Goal: Entertainment & Leisure: Consume media (video, audio)

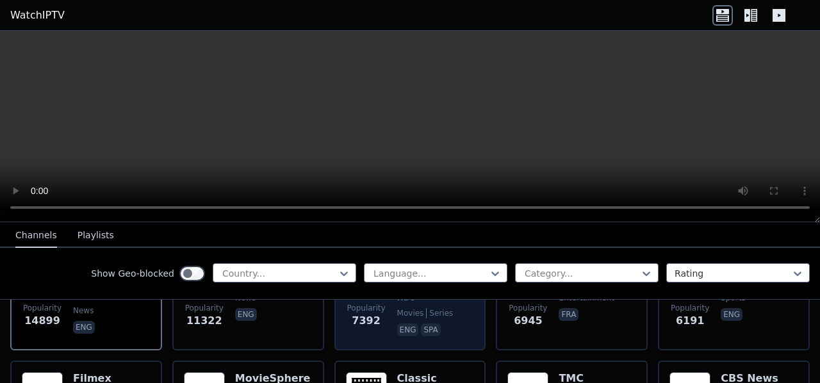
scroll to position [159, 0]
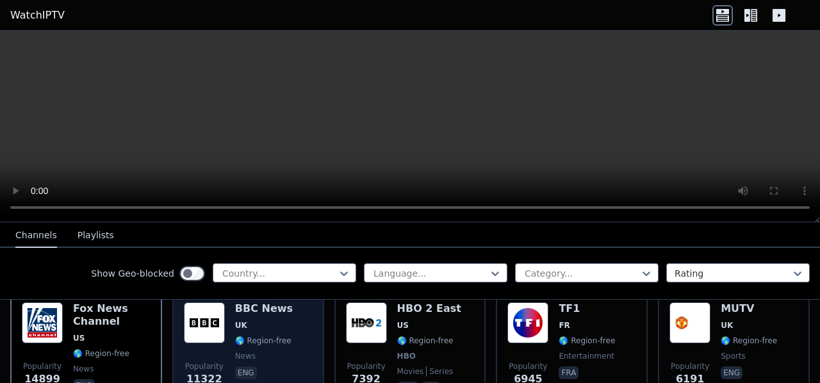
click at [227, 327] on div "Popularity 11322 BBC News UK 🌎 Region-free news eng" at bounding box center [248, 349] width 129 height 95
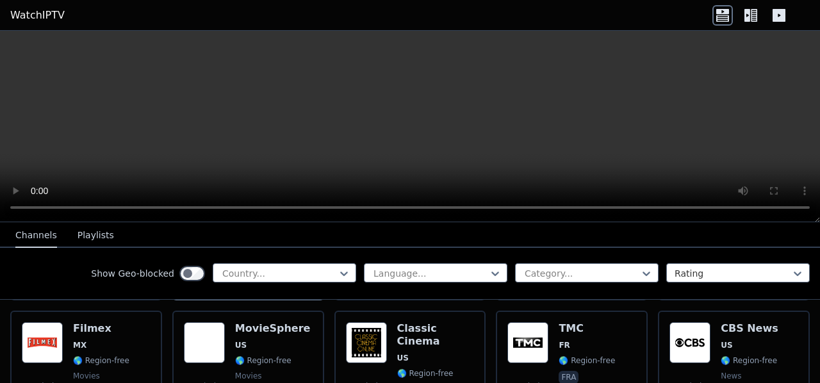
scroll to position [269, 0]
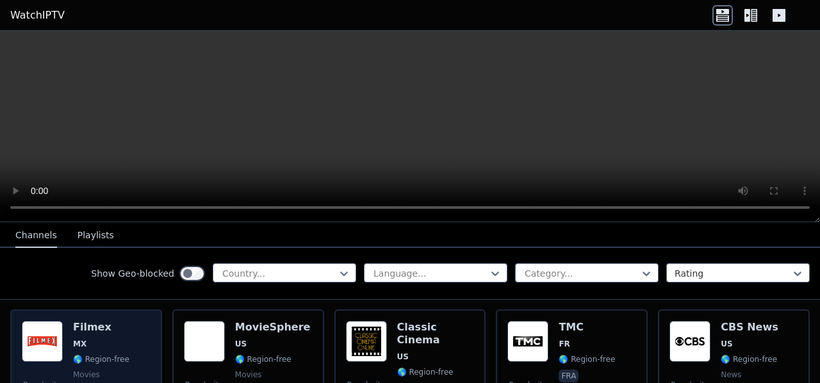
click at [53, 325] on img at bounding box center [42, 341] width 41 height 41
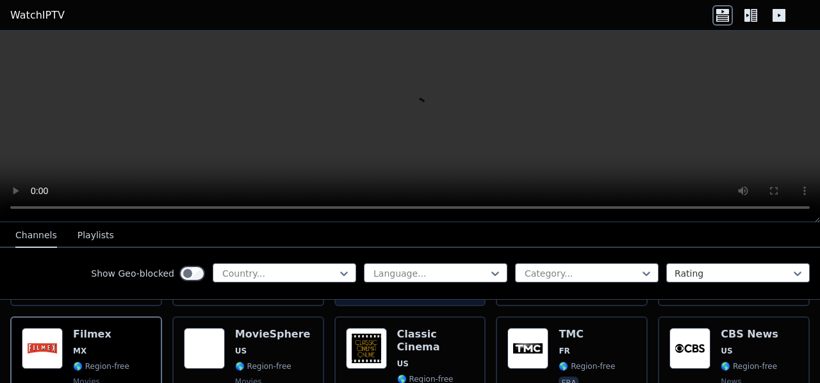
scroll to position [272, 0]
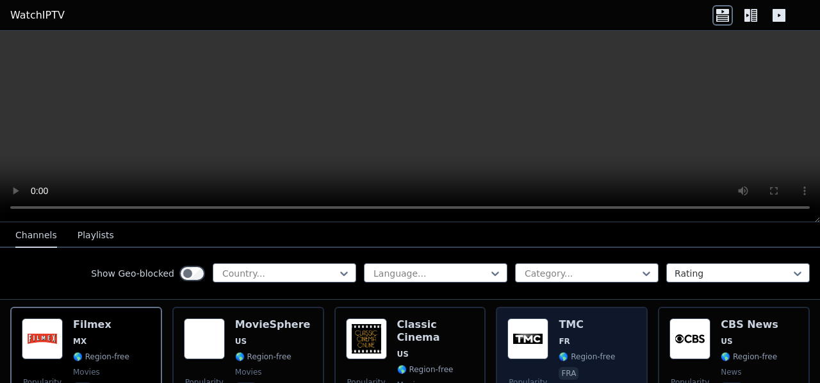
click at [539, 320] on img at bounding box center [527, 338] width 41 height 41
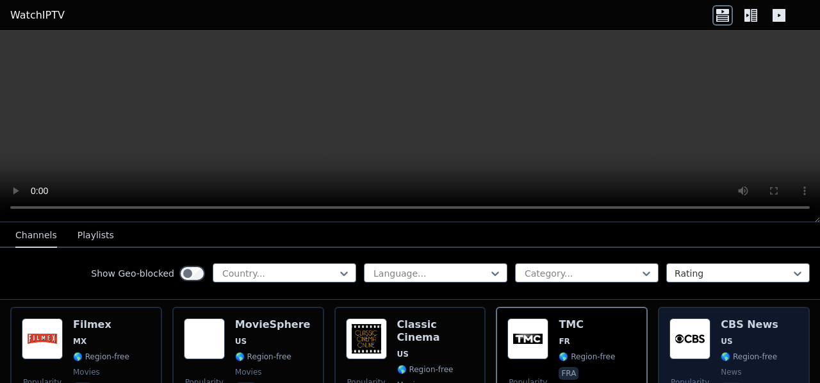
click at [681, 328] on img at bounding box center [689, 338] width 41 height 41
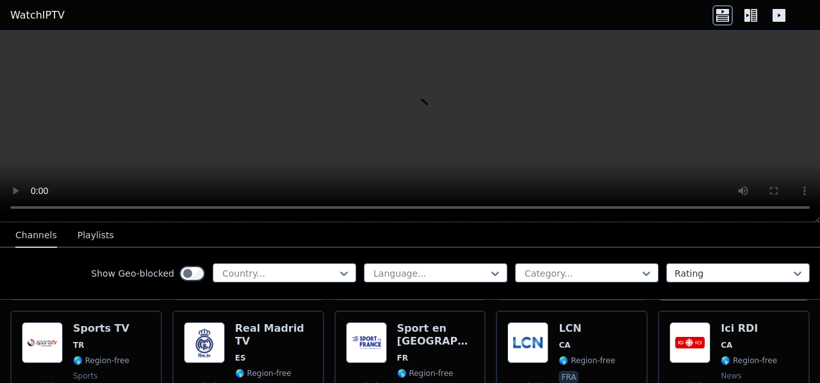
scroll to position [394, 0]
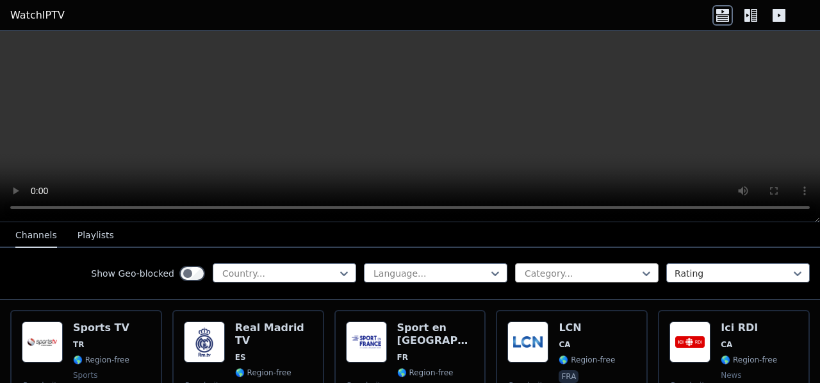
click at [560, 269] on div at bounding box center [581, 273] width 117 height 13
click at [83, 234] on button "Playlists" at bounding box center [95, 235] width 36 height 24
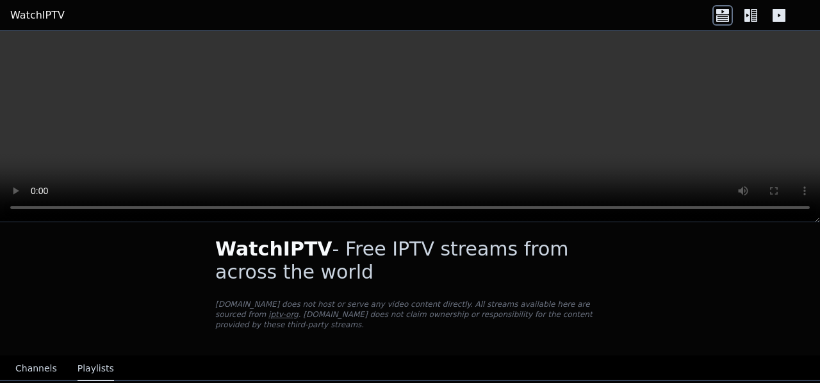
scroll to position [25, 0]
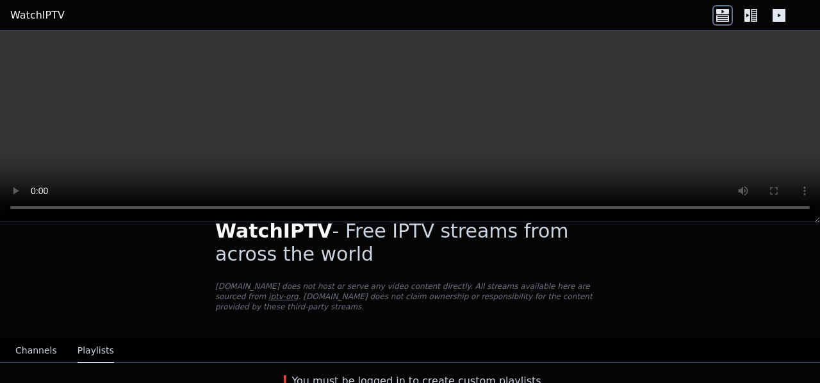
click at [19, 16] on link "WatchIPTV" at bounding box center [37, 15] width 54 height 15
click at [32, 339] on button "Channels" at bounding box center [36, 351] width 42 height 24
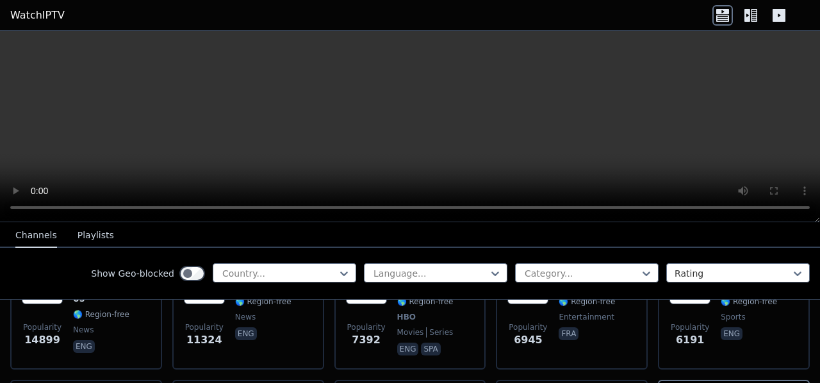
scroll to position [195, 0]
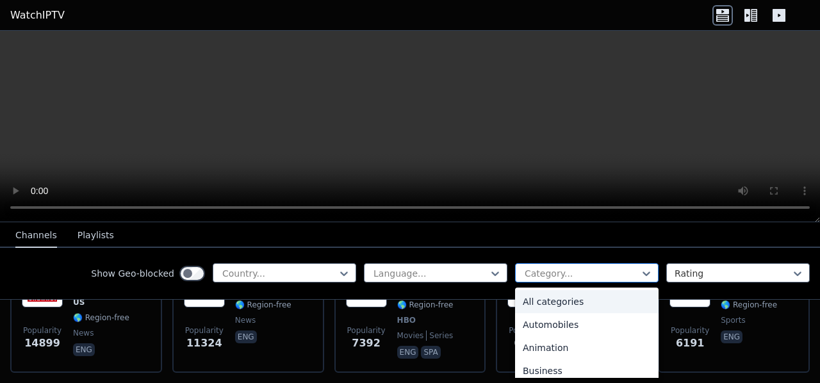
click at [587, 266] on div "Category..." at bounding box center [586, 272] width 143 height 19
type input "**"
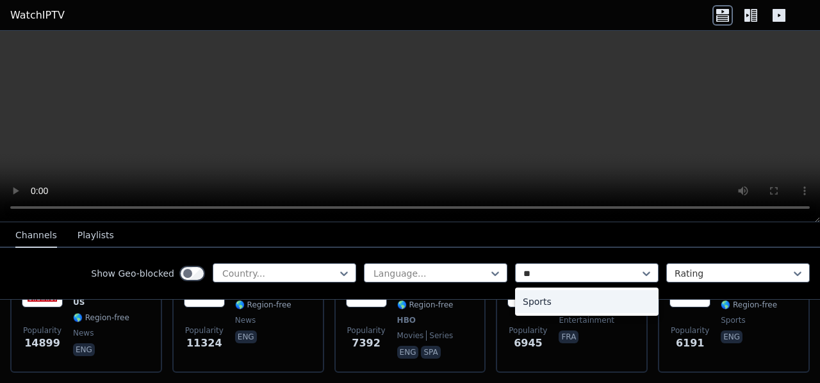
click at [557, 304] on div "Sports" at bounding box center [586, 301] width 143 height 23
